Goal: Information Seeking & Learning: Learn about a topic

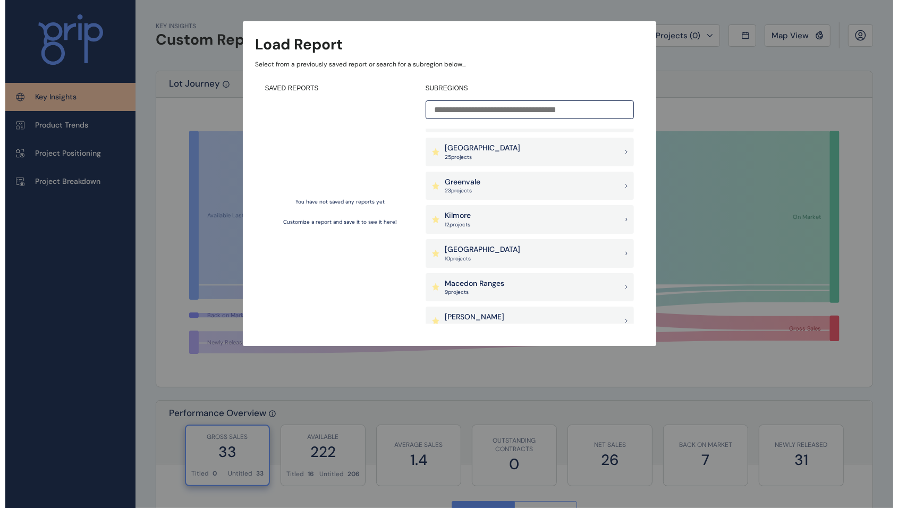
scroll to position [797, 0]
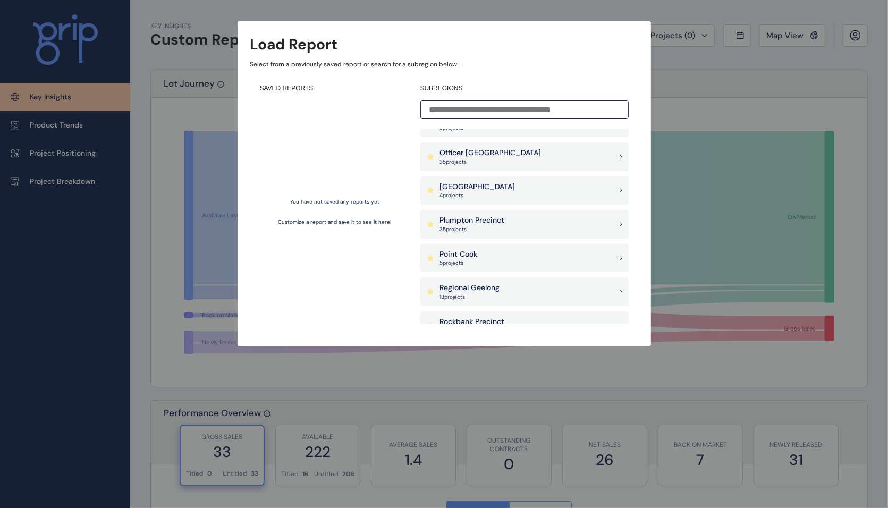
click at [507, 223] on div "Plumpton Precinct 35 project s" at bounding box center [524, 224] width 208 height 29
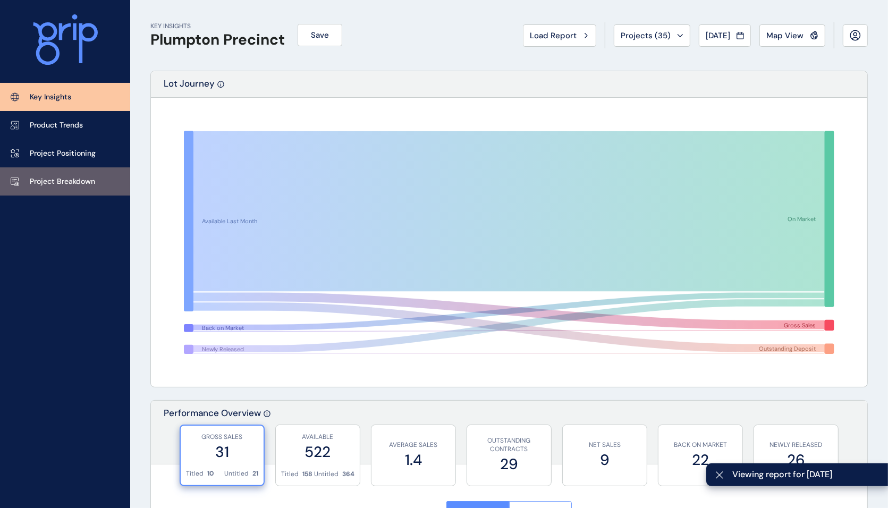
click at [68, 187] on link "Project Breakdown" at bounding box center [65, 181] width 130 height 28
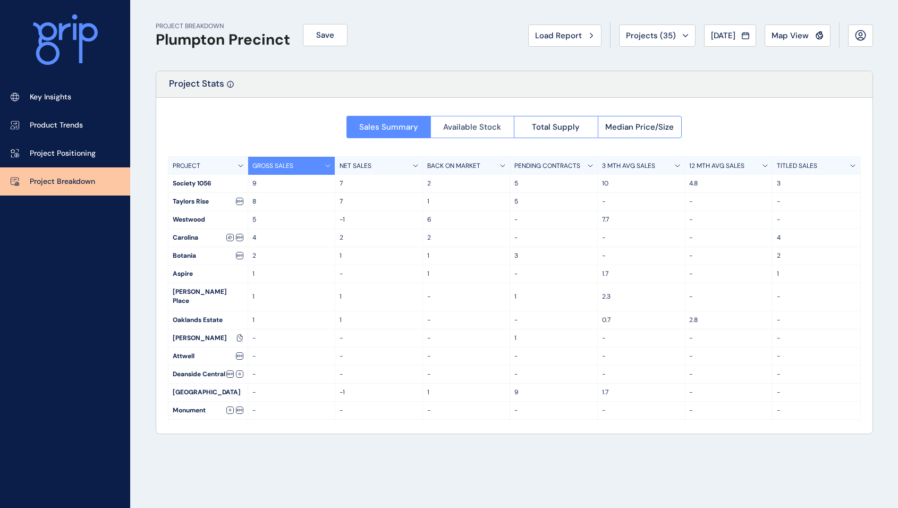
click at [511, 124] on button "Available Stock" at bounding box center [472, 127] width 84 height 22
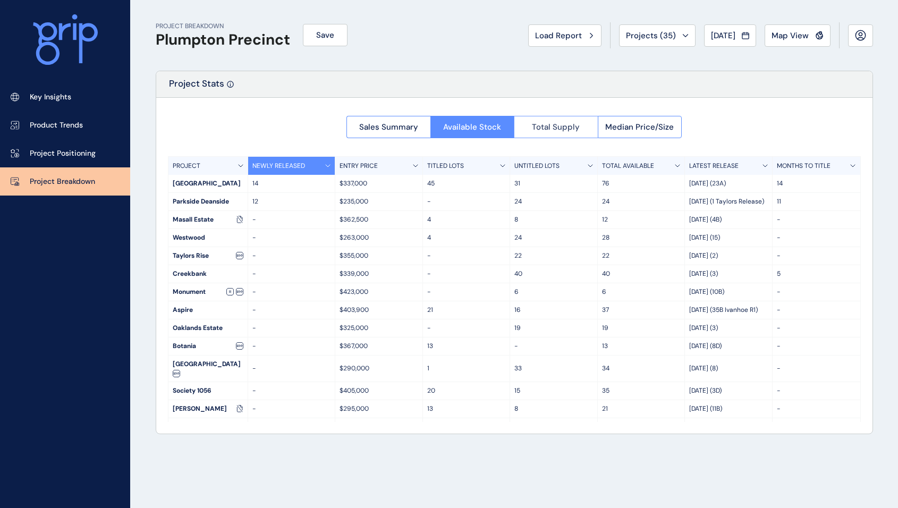
click at [572, 133] on button "Total Supply" at bounding box center [556, 127] width 84 height 22
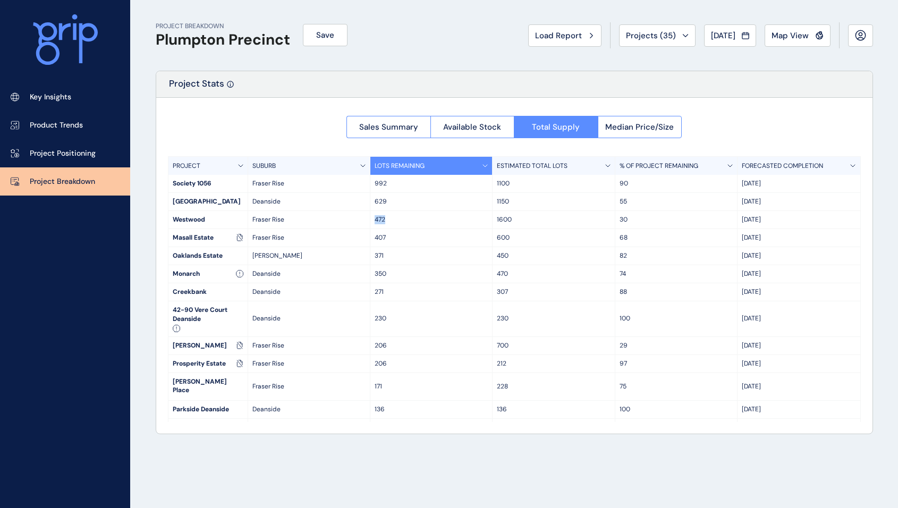
drag, startPoint x: 392, startPoint y: 219, endPoint x: 368, endPoint y: 222, distance: 24.0
click at [368, 222] on div "Westwood [PERSON_NAME] Rise 472 1600 [DATE]" at bounding box center [514, 220] width 692 height 18
click at [789, 28] on button "Map View" at bounding box center [798, 35] width 66 height 22
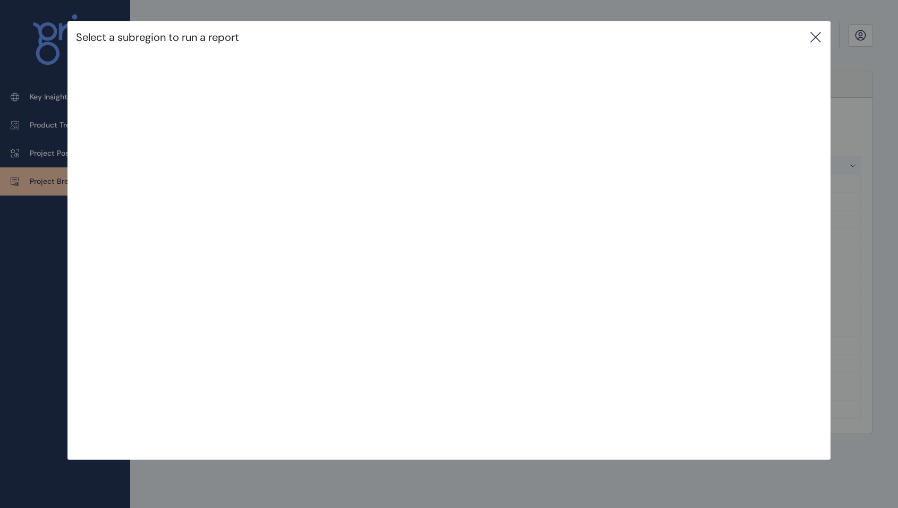
click at [819, 39] on icon at bounding box center [815, 37] width 13 height 13
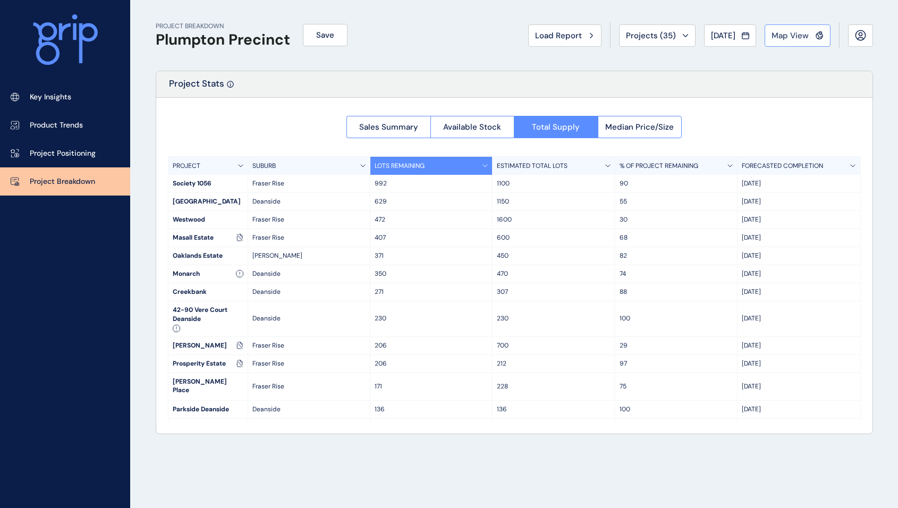
click at [798, 33] on span "Map View" at bounding box center [789, 35] width 37 height 11
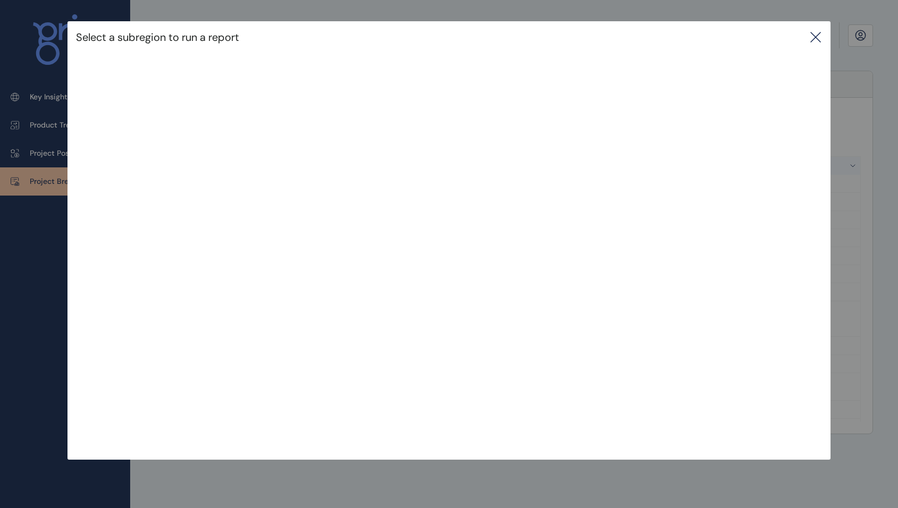
click at [888, 9] on div "Select a subregion to run a report" at bounding box center [449, 219] width 898 height 438
click at [815, 35] on icon at bounding box center [815, 37] width 13 height 13
